Goal: Task Accomplishment & Management: Use online tool/utility

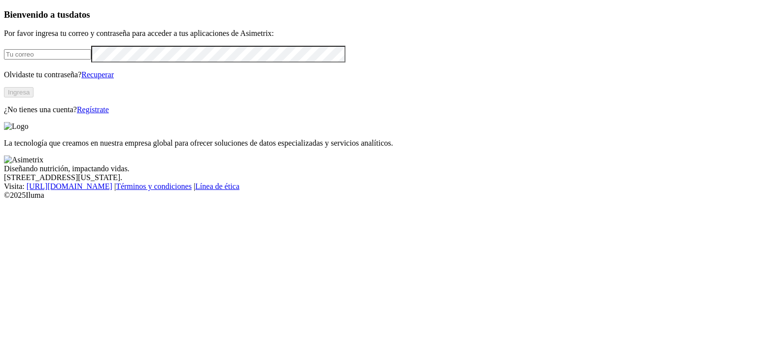
click at [91, 60] on input "email" at bounding box center [47, 54] width 87 height 10
type input "[PERSON_NAME][EMAIL_ADDRESS][PERSON_NAME][DOMAIN_NAME]"
click at [33, 98] on button "Ingresa" at bounding box center [19, 92] width 30 height 10
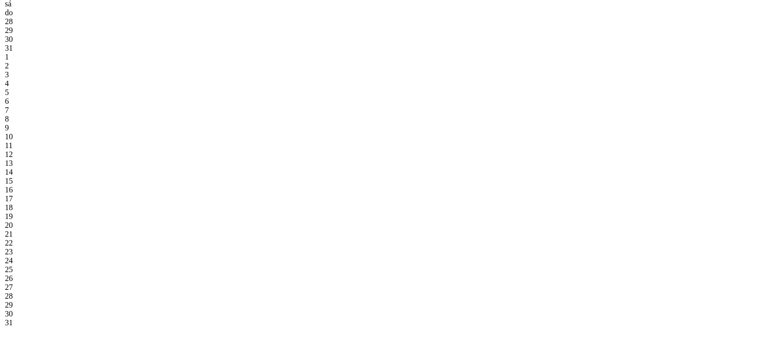
click at [100, 35] on div "1" at bounding box center [52, 30] width 95 height 9
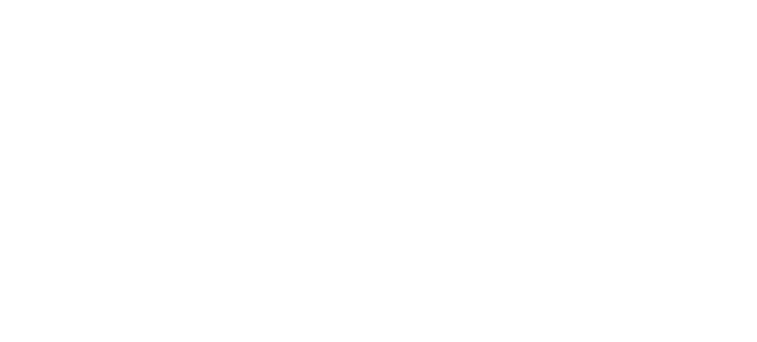
click at [22, 186] on icon at bounding box center [19, 201] width 31 height 31
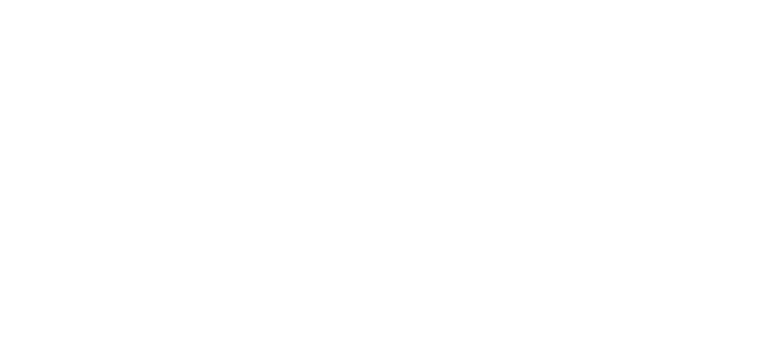
click at [21, 186] on icon at bounding box center [19, 201] width 31 height 31
